Goal: Transaction & Acquisition: Purchase product/service

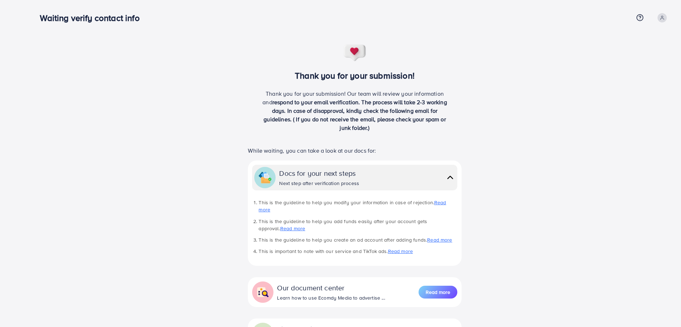
scroll to position [65, 0]
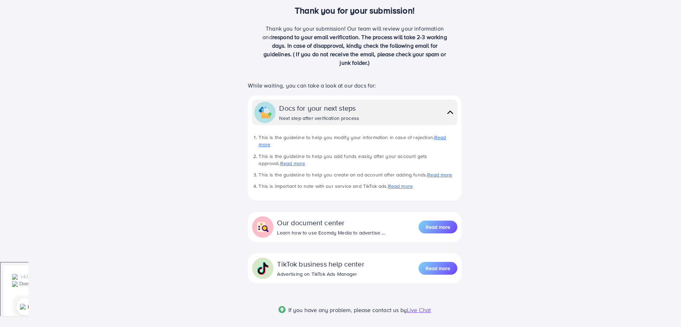
click at [416, 306] on span "Live Chat" at bounding box center [419, 310] width 24 height 8
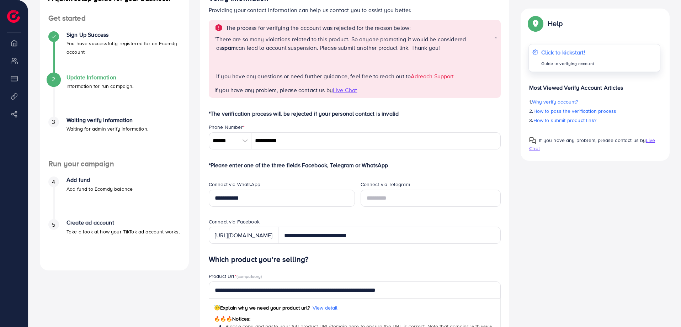
scroll to position [71, 0]
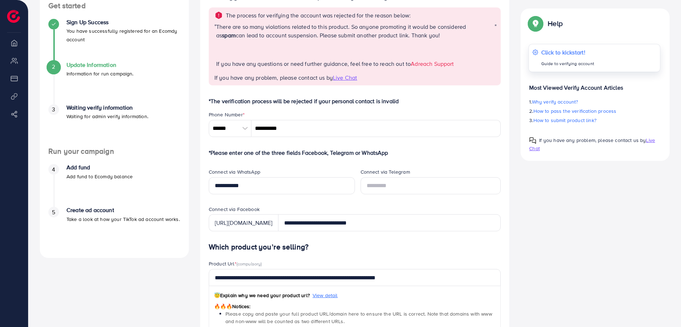
click at [554, 53] on p "Click to kickstart!" at bounding box center [567, 52] width 53 height 9
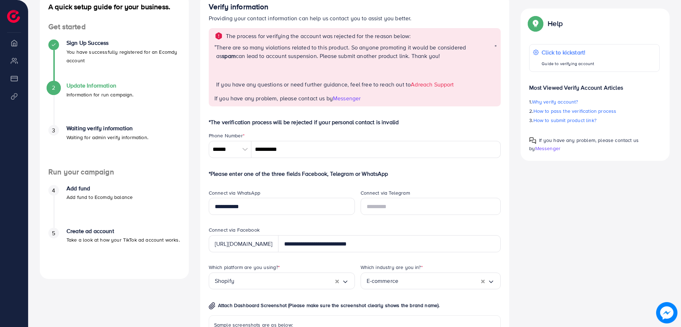
scroll to position [0, 0]
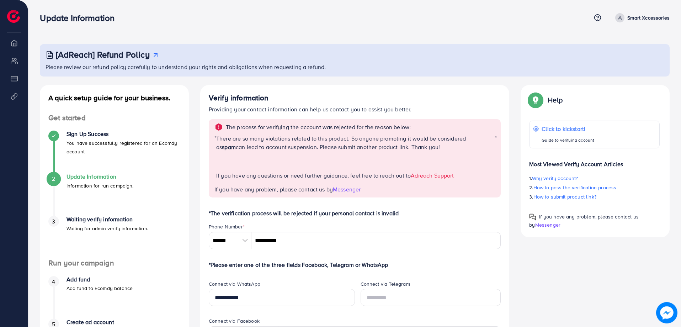
click at [439, 175] on link "Adreach Support" at bounding box center [432, 175] width 43 height 8
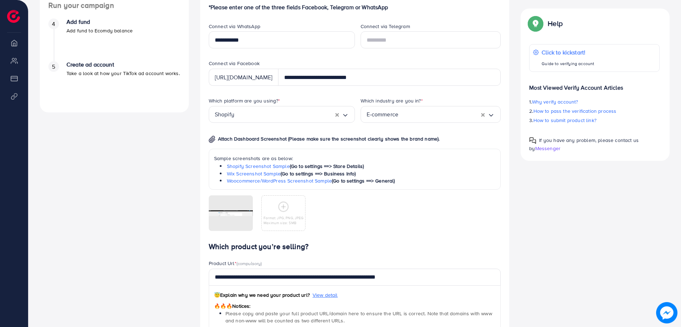
scroll to position [320, 0]
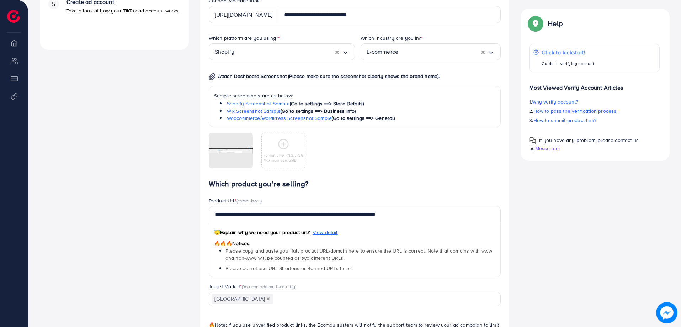
click at [663, 314] on img at bounding box center [666, 312] width 21 height 21
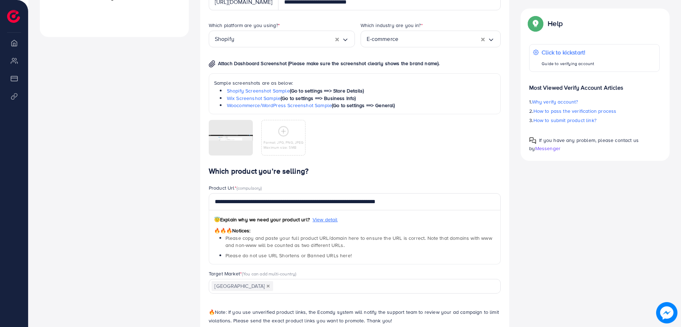
scroll to position [369, 0]
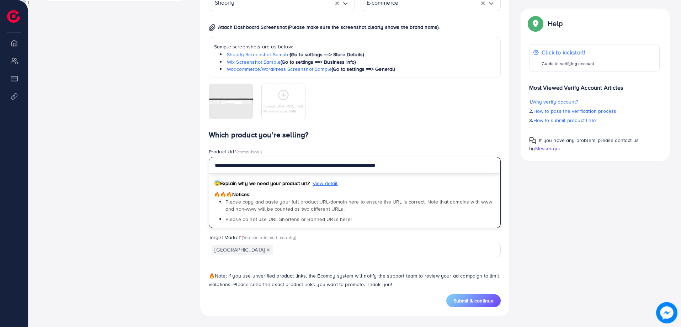
click at [277, 169] on input "**********" at bounding box center [355, 165] width 292 height 17
paste input "text"
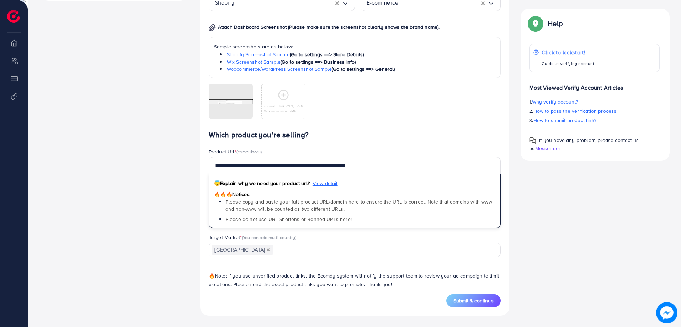
drag, startPoint x: 464, startPoint y: 301, endPoint x: 467, endPoint y: 298, distance: 4.0
click at [465, 301] on span "Submit & continue" at bounding box center [473, 300] width 40 height 7
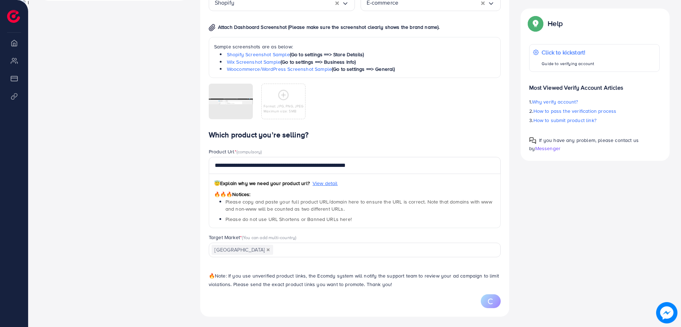
type input "**********"
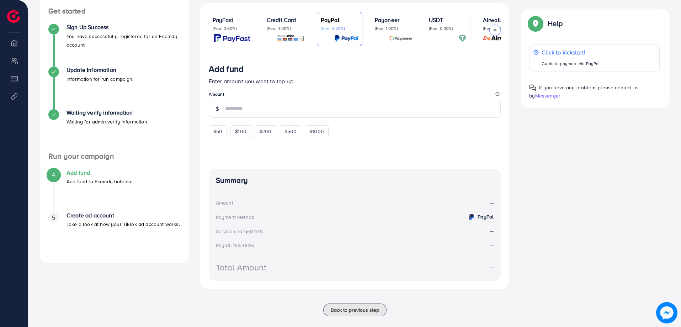
click at [230, 34] on img at bounding box center [232, 38] width 36 height 8
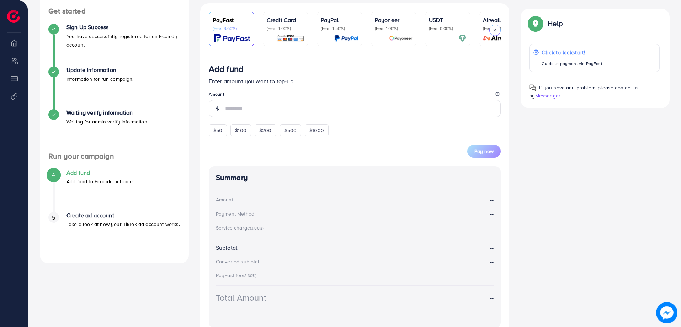
click at [426, 29] on link "USDT (Fee: 0.00%)" at bounding box center [448, 29] width 46 height 34
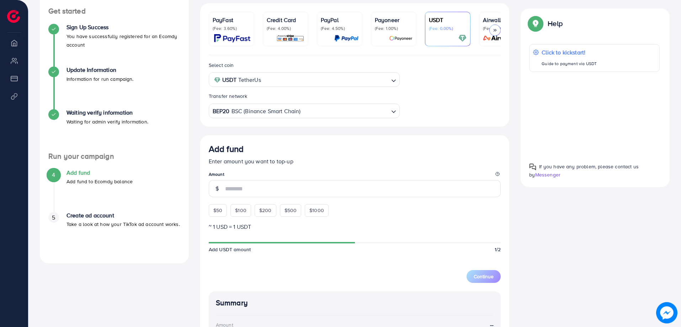
click at [274, 28] on p "(Fee: 4.00%)" at bounding box center [286, 29] width 38 height 6
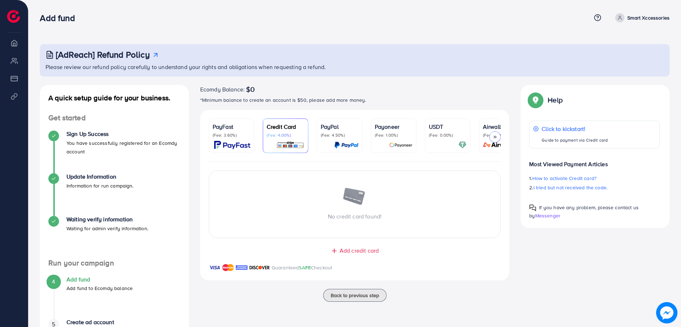
click at [494, 136] on polyline at bounding box center [494, 137] width 1 height 2
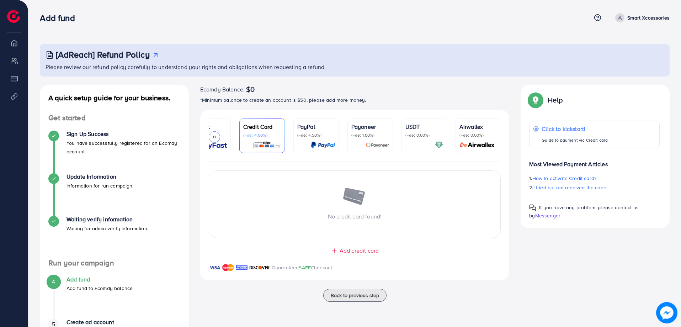
click at [216, 140] on div at bounding box center [214, 136] width 11 height 11
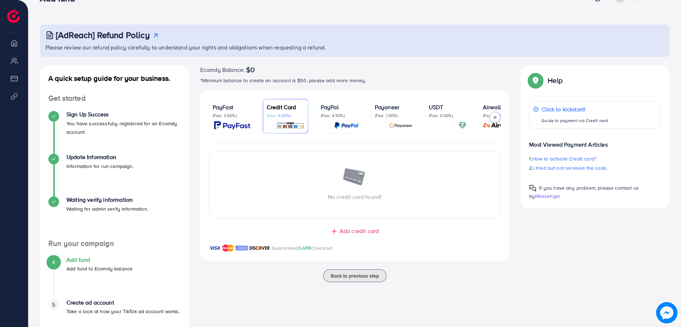
scroll to position [54, 0]
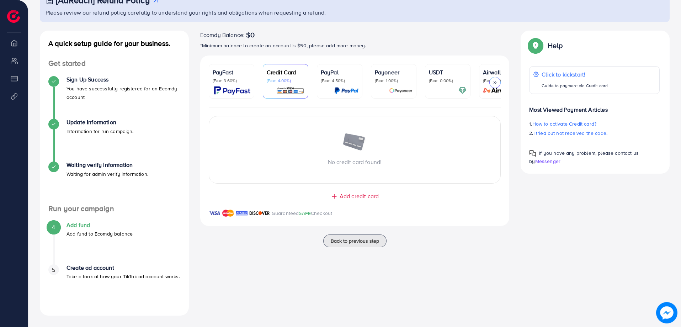
click at [233, 91] on img at bounding box center [232, 90] width 36 height 8
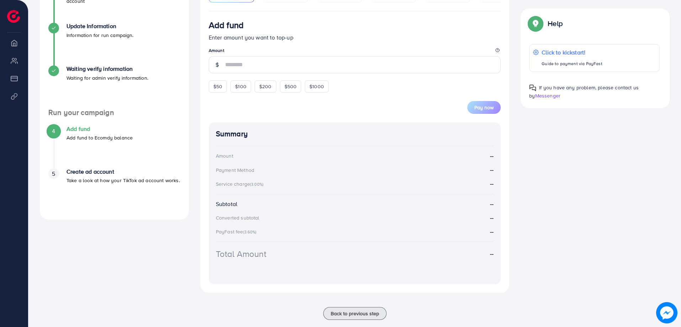
scroll to position [161, 0]
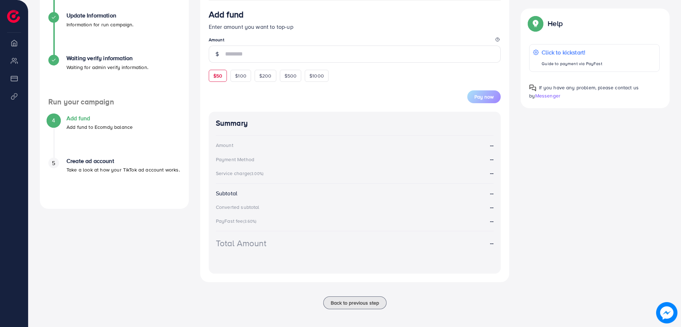
click at [221, 79] on span "$50" at bounding box center [217, 75] width 9 height 7
type input "**"
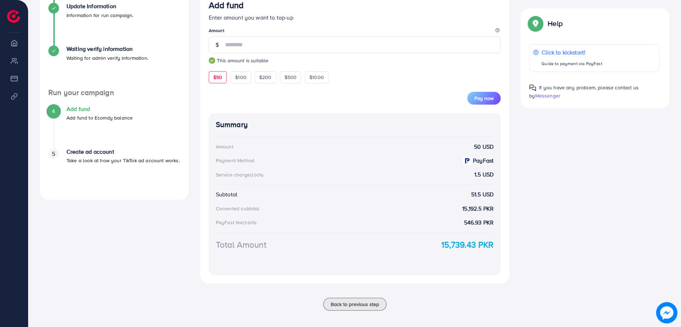
scroll to position [176, 0]
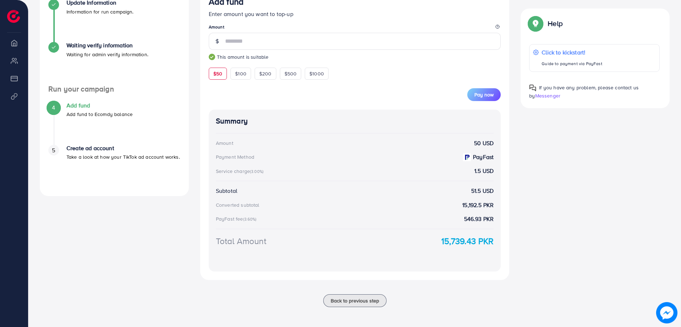
drag, startPoint x: 439, startPoint y: 244, endPoint x: 494, endPoint y: 242, distance: 54.8
click at [494, 242] on div "Total Amount 15,739.43 PKR" at bounding box center [355, 241] width 278 height 12
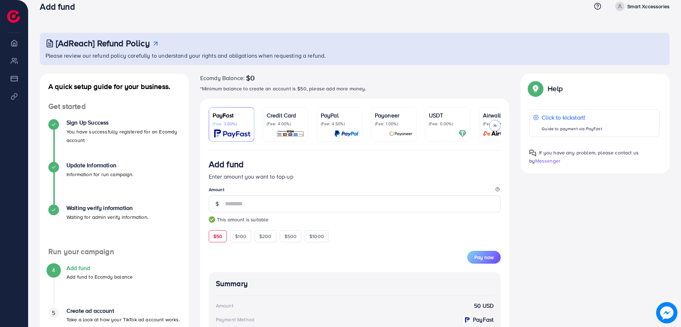
scroll to position [0, 0]
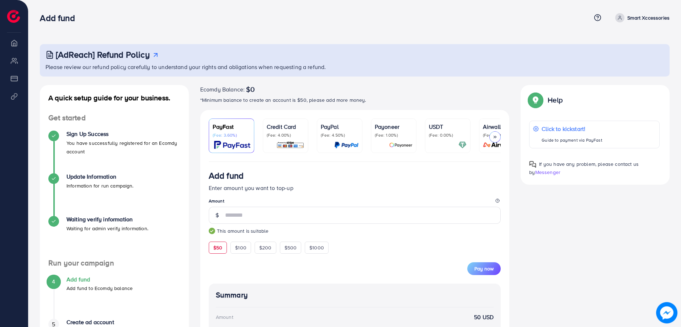
click at [282, 132] on p "(Fee: 4.00%)" at bounding box center [286, 135] width 38 height 6
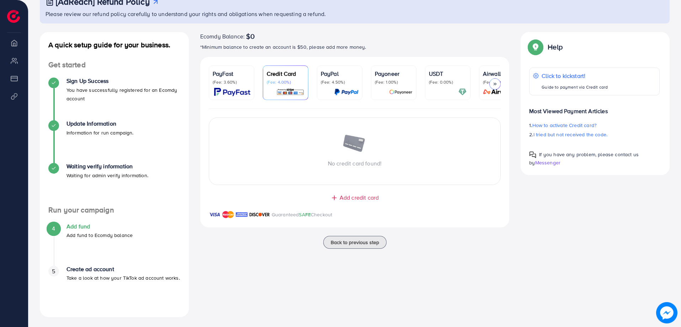
scroll to position [54, 0]
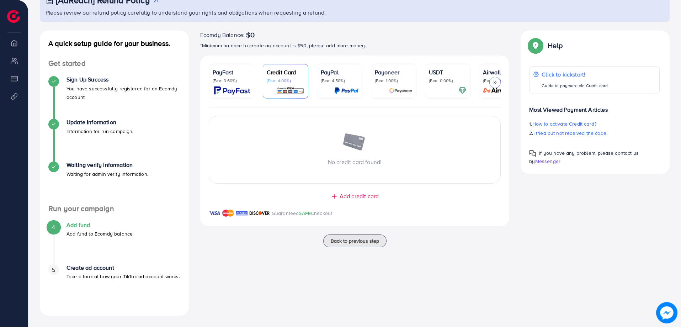
click at [379, 94] on div at bounding box center [394, 90] width 38 height 8
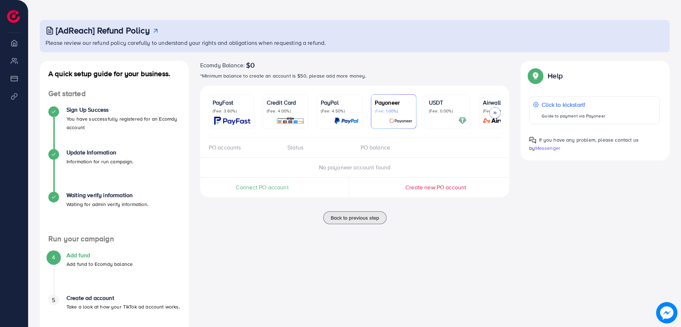
scroll to position [54, 0]
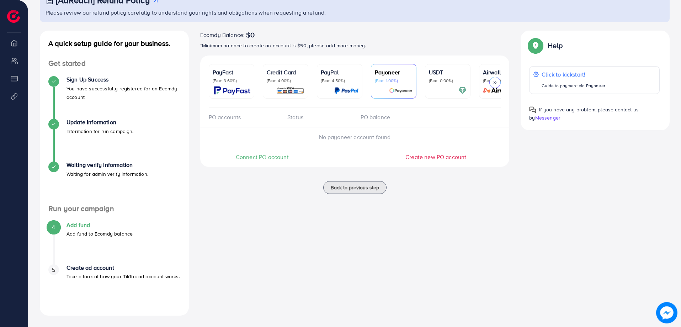
click at [495, 84] on icon at bounding box center [494, 82] width 5 height 5
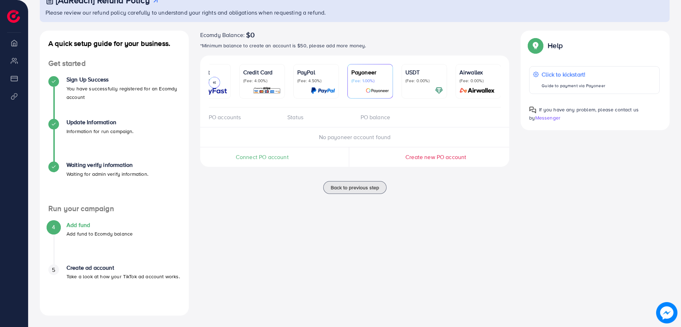
click at [311, 86] on img at bounding box center [323, 90] width 24 height 8
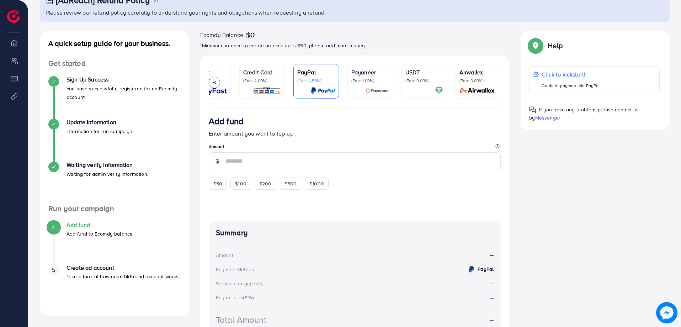
click at [275, 86] on img at bounding box center [267, 90] width 28 height 8
